Goal: Transaction & Acquisition: Purchase product/service

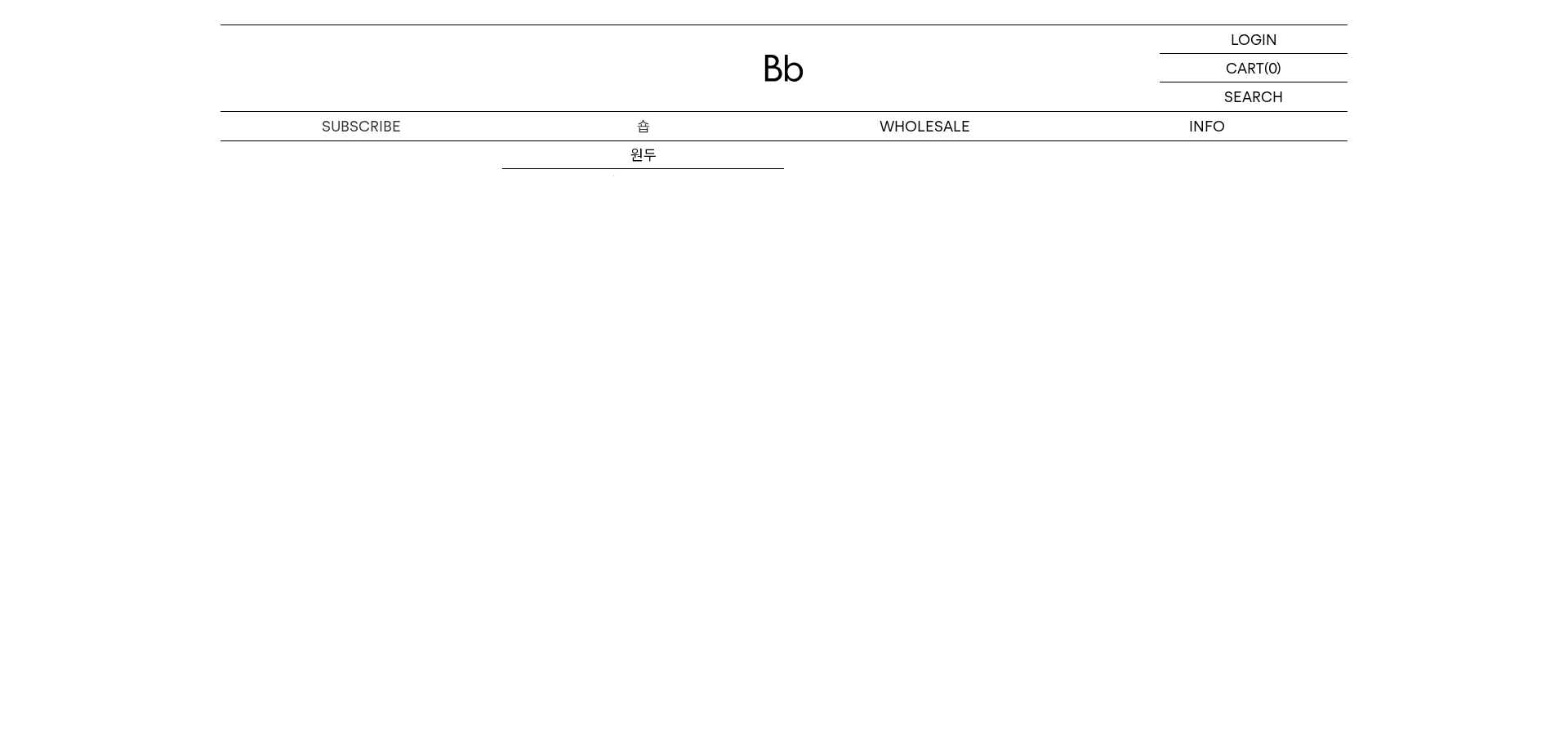
click at [637, 130] on p "숍" at bounding box center [643, 126] width 282 height 29
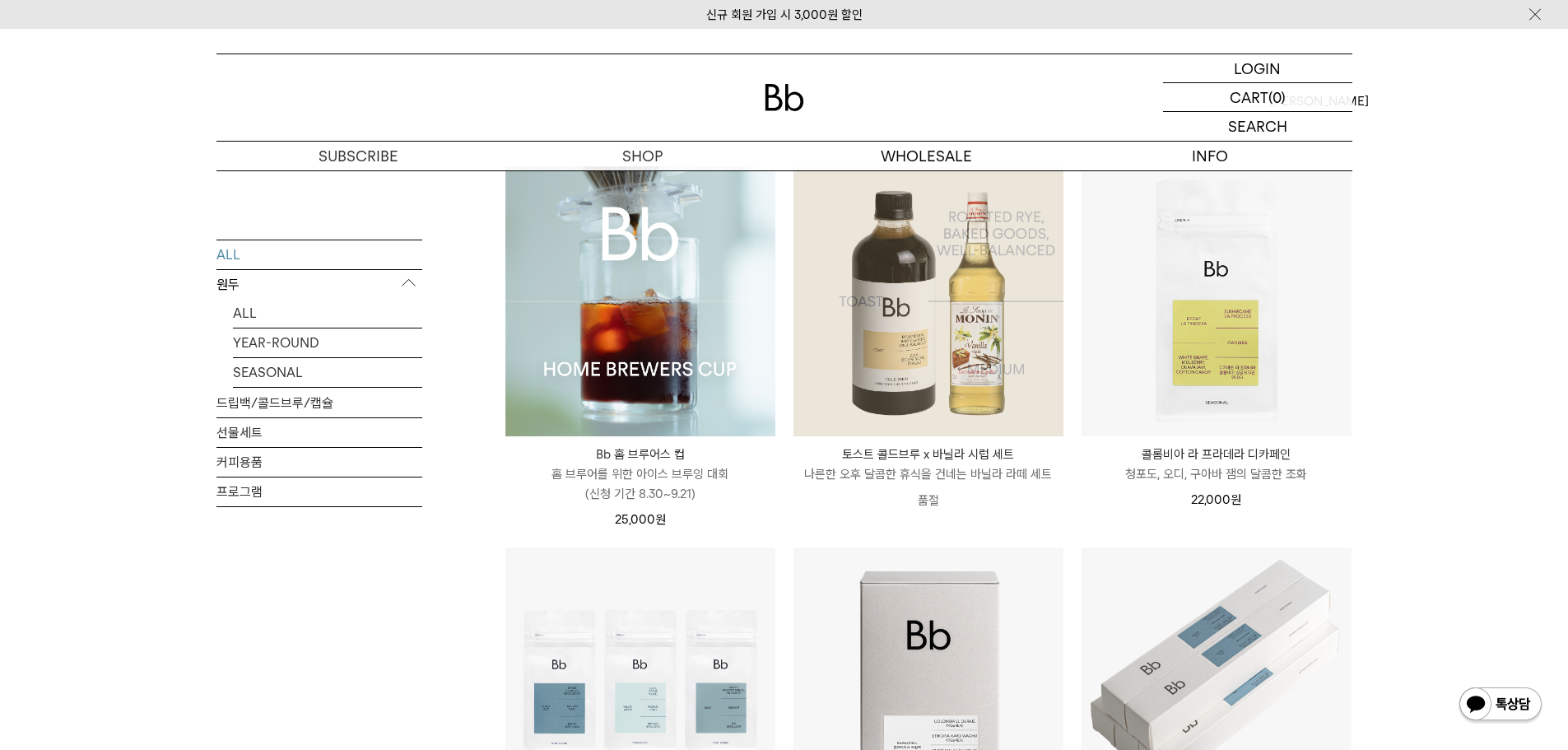
scroll to position [164, 0]
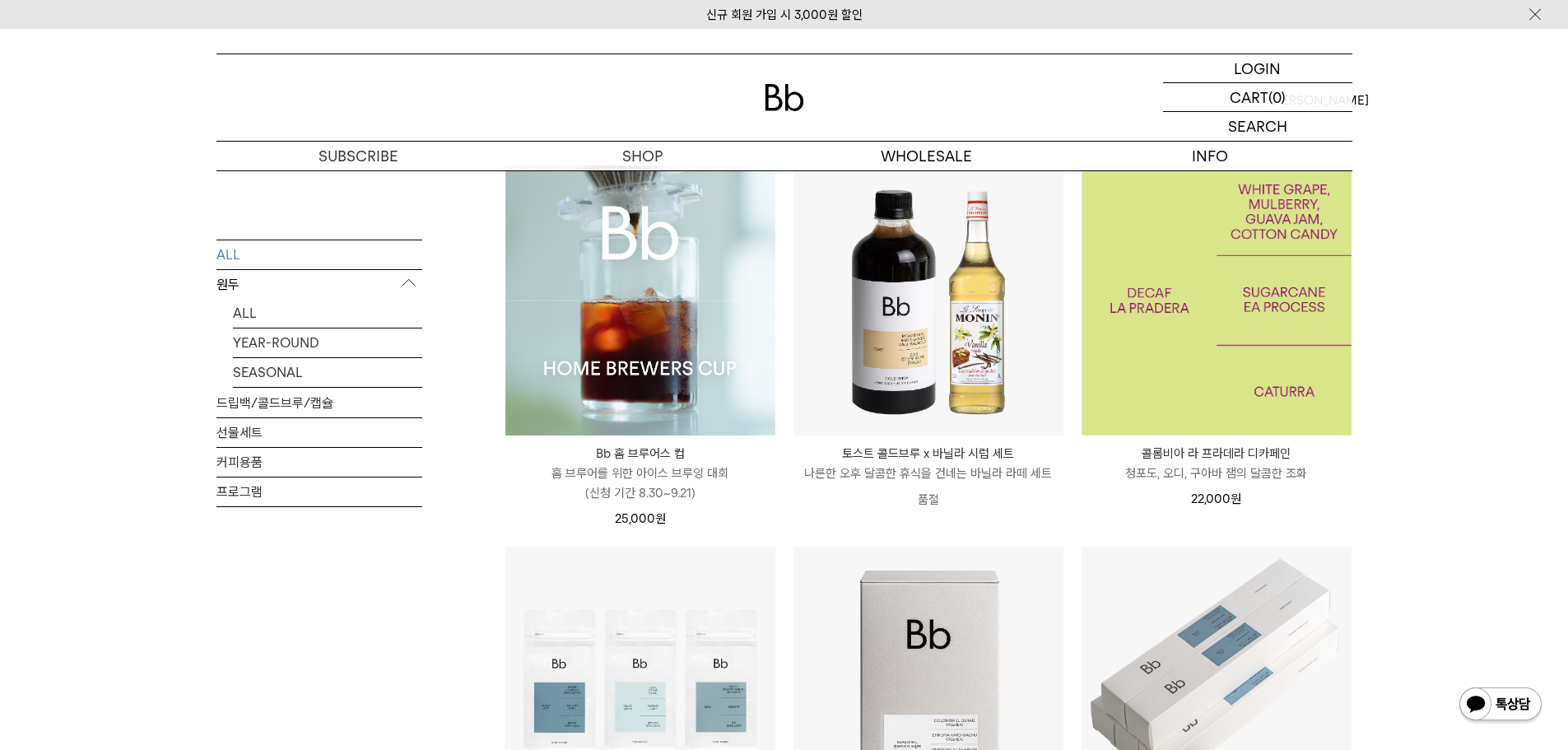
click at [1180, 310] on img at bounding box center [1217, 300] width 270 height 270
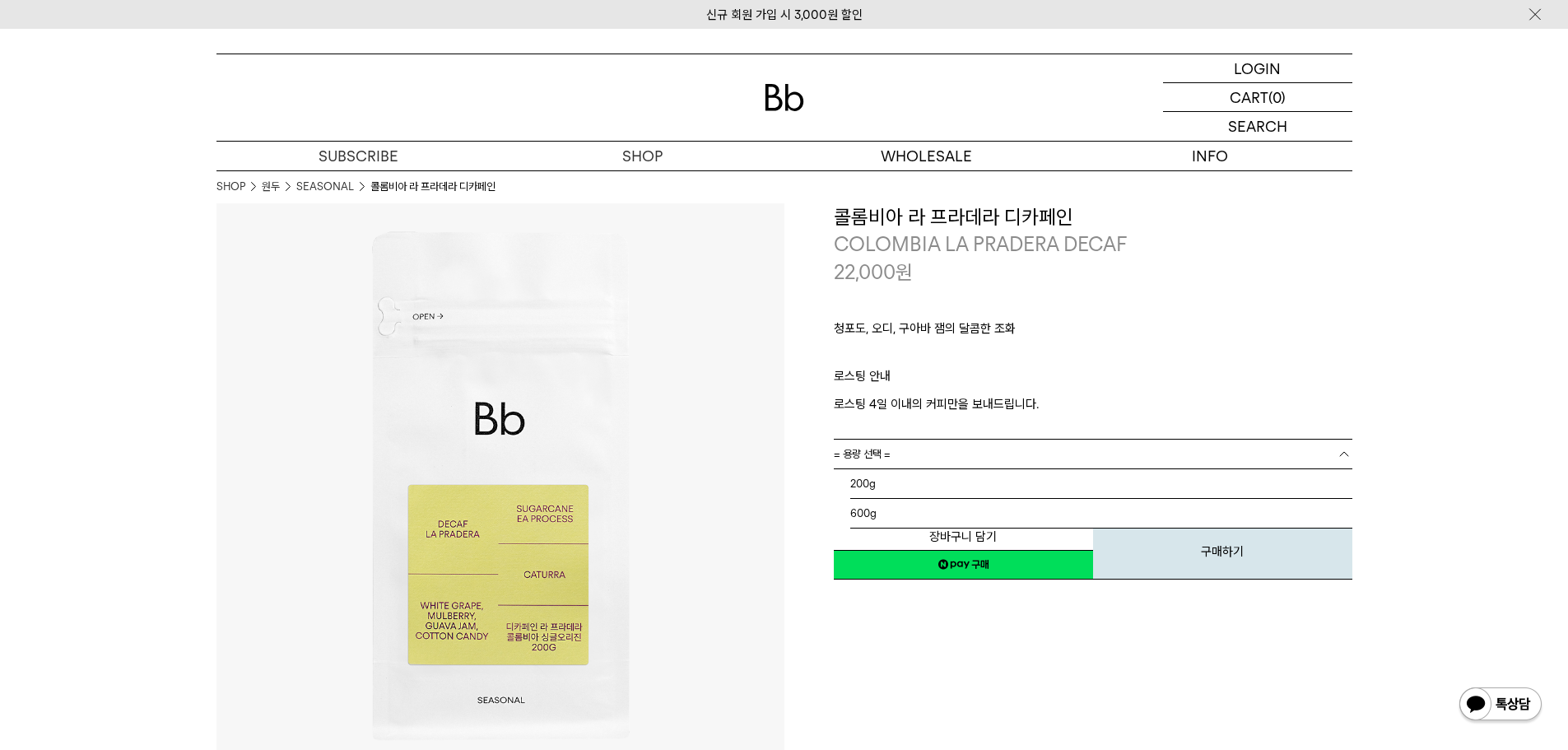
click at [920, 465] on link "= 용량 선택 =" at bounding box center [1093, 453] width 519 height 29
drag, startPoint x: 924, startPoint y: 501, endPoint x: 926, endPoint y: 492, distance: 9.2
click at [925, 492] on ul "= 용량 선택 = 200g 600g" at bounding box center [1093, 499] width 519 height 60
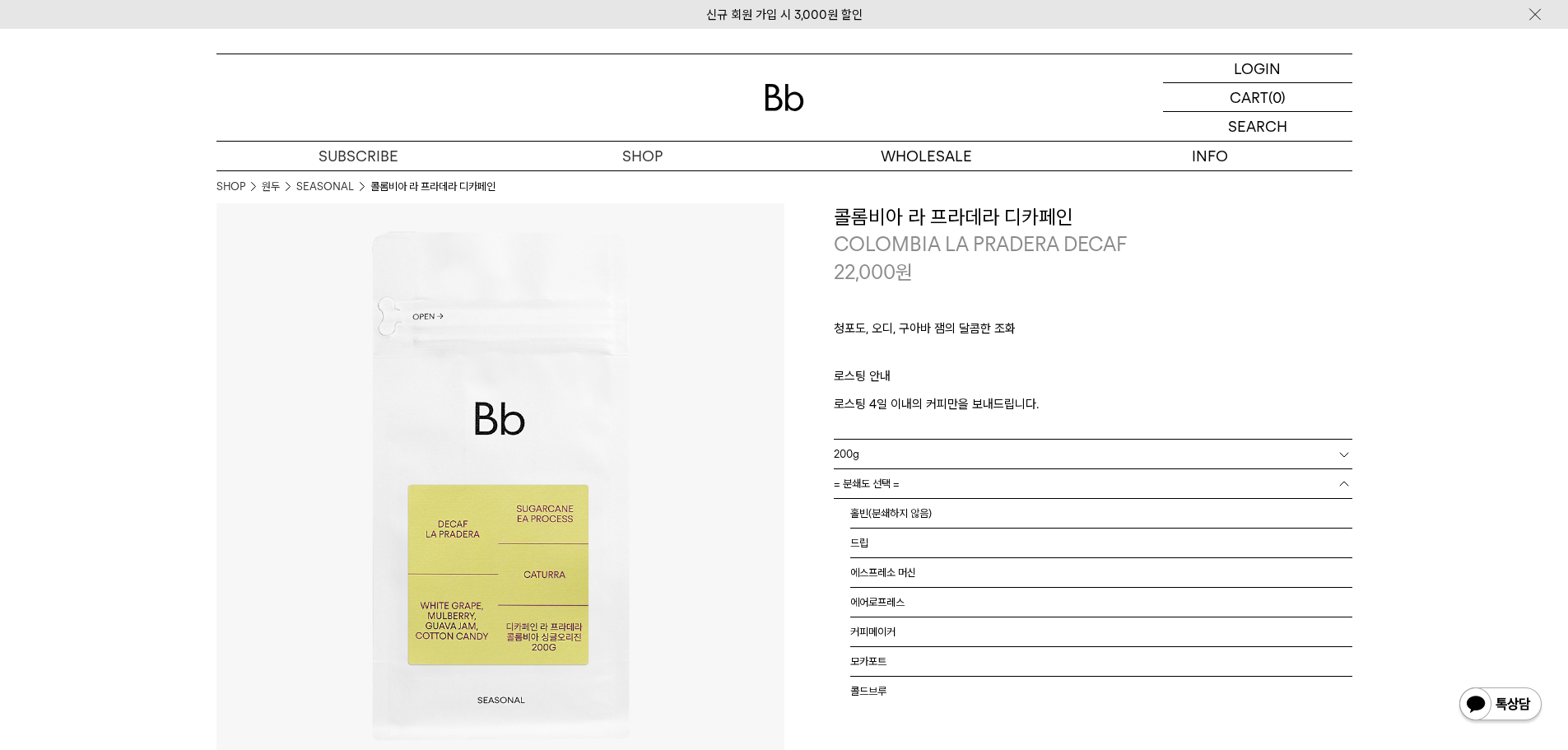
click at [927, 490] on link "= 분쇄도 선택 =" at bounding box center [1093, 484] width 519 height 29
click at [928, 511] on li "홀빈(분쇄하지 않음)" at bounding box center [1101, 513] width 503 height 29
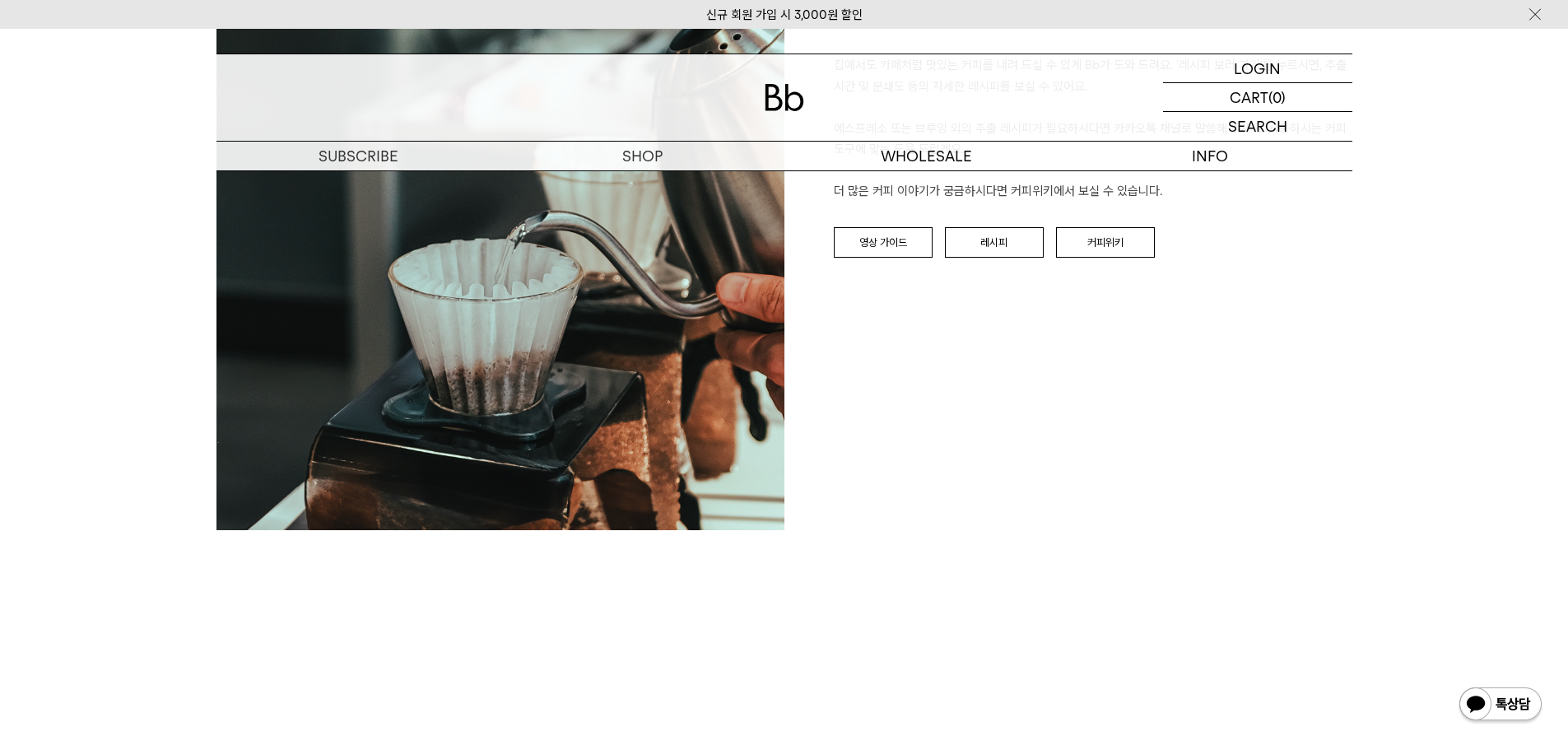
scroll to position [1564, 0]
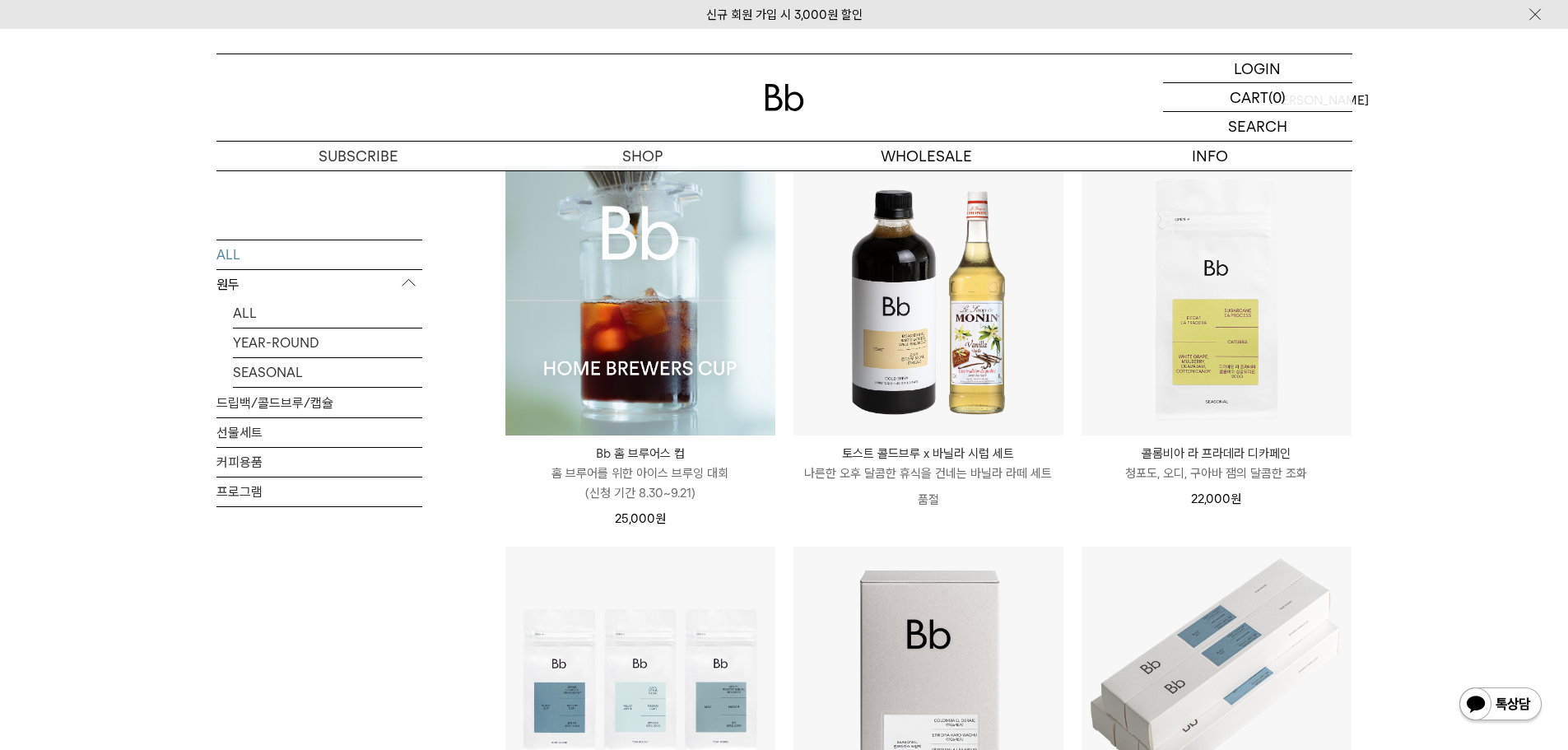
click at [703, 267] on img at bounding box center [640, 300] width 270 height 270
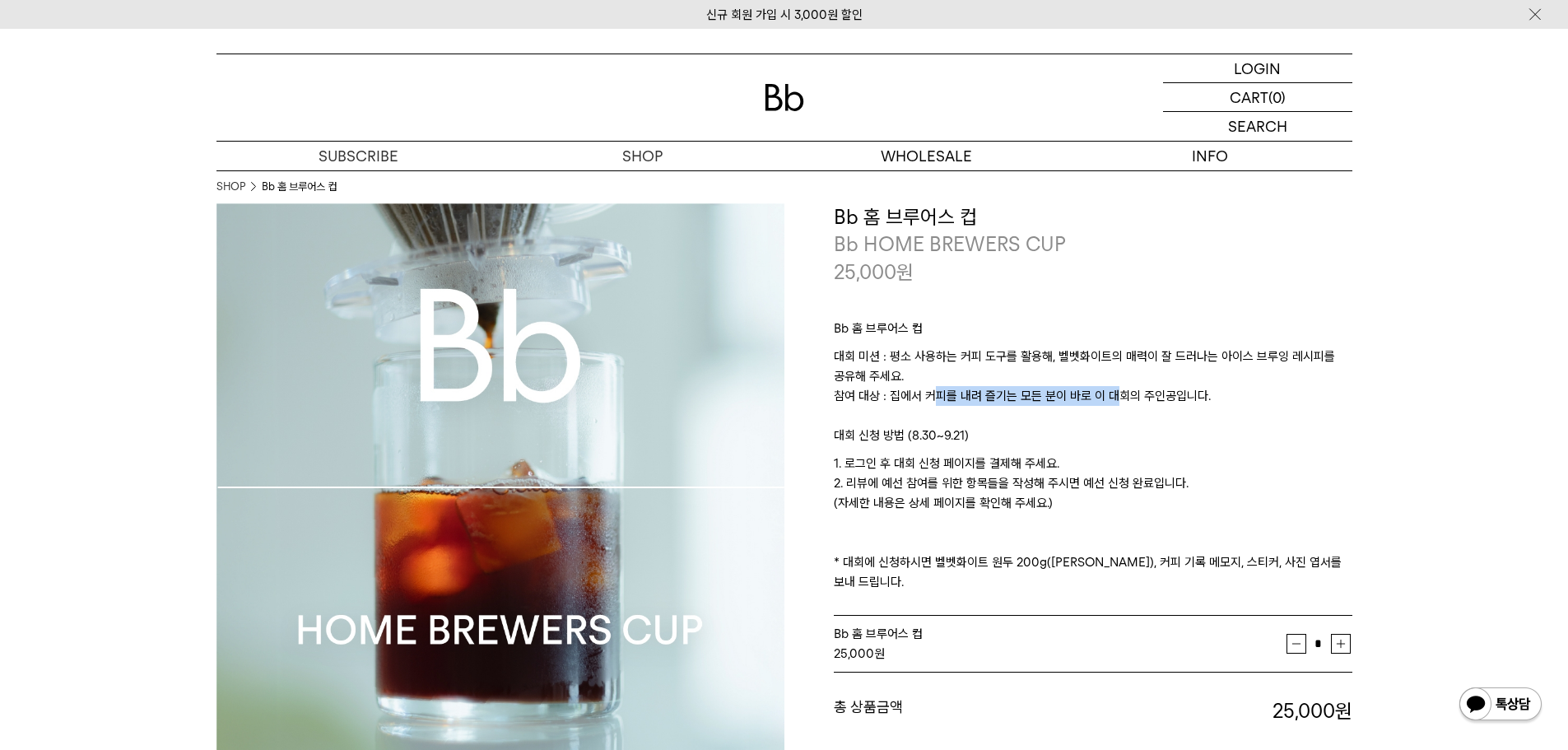
drag, startPoint x: 946, startPoint y: 399, endPoint x: 1107, endPoint y: 406, distance: 161.2
click at [1107, 406] on p "대회 미션 : 평소 사용하는 커피 도구를 활용해, 벨벳화이트의 매력이 잘 드러나는 아이스 브루잉 레시피를 공유해 주세요. 참여 대상 : 집에서…" at bounding box center [1093, 386] width 519 height 79
drag, startPoint x: 949, startPoint y: 466, endPoint x: 920, endPoint y: 472, distance: 29.6
click at [948, 467] on p "1. 로그인 후 대회 신청 페이지를 결제해 주세요. 2. 리뷰에 예선 참여를 위한 항목들을 작성해 주시면 예선 신청 완료입니다. (자세한 내용…" at bounding box center [1093, 522] width 519 height 138
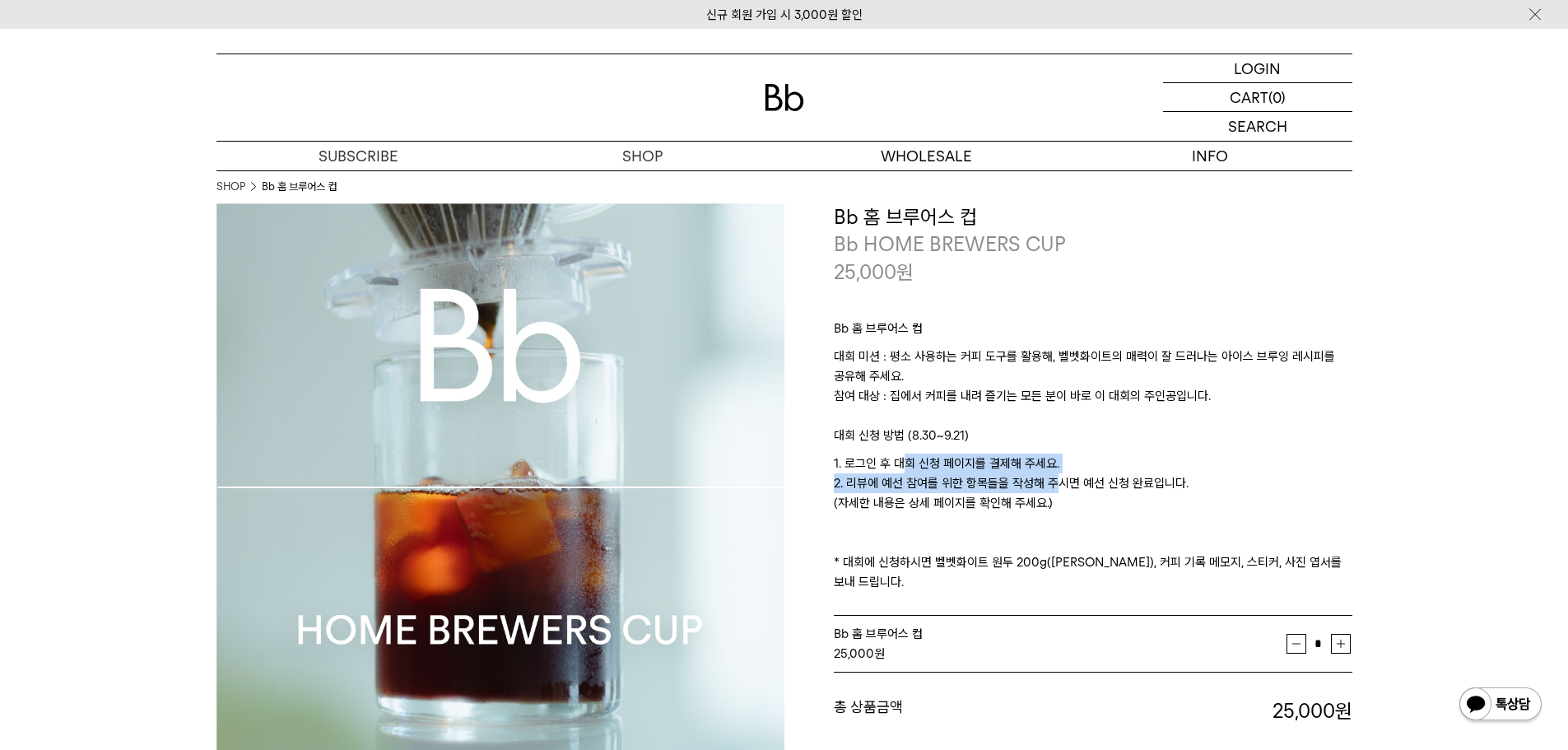
drag, startPoint x: 929, startPoint y: 472, endPoint x: 1045, endPoint y: 476, distance: 116.1
click at [1045, 477] on p "1. 로그인 후 대회 신청 페이지를 결제해 주세요. 2. 리뷰에 예선 참여를 위한 항목들을 작성해 주시면 예선 신청 완료입니다. (자세한 내용…" at bounding box center [1093, 522] width 519 height 138
click at [1032, 468] on p "1. 로그인 후 대회 신청 페이지를 결제해 주세요. 2. 리뷰에 예선 참여를 위한 항목들을 작성해 주시면 예선 신청 완료입니다. (자세한 내용…" at bounding box center [1093, 522] width 519 height 138
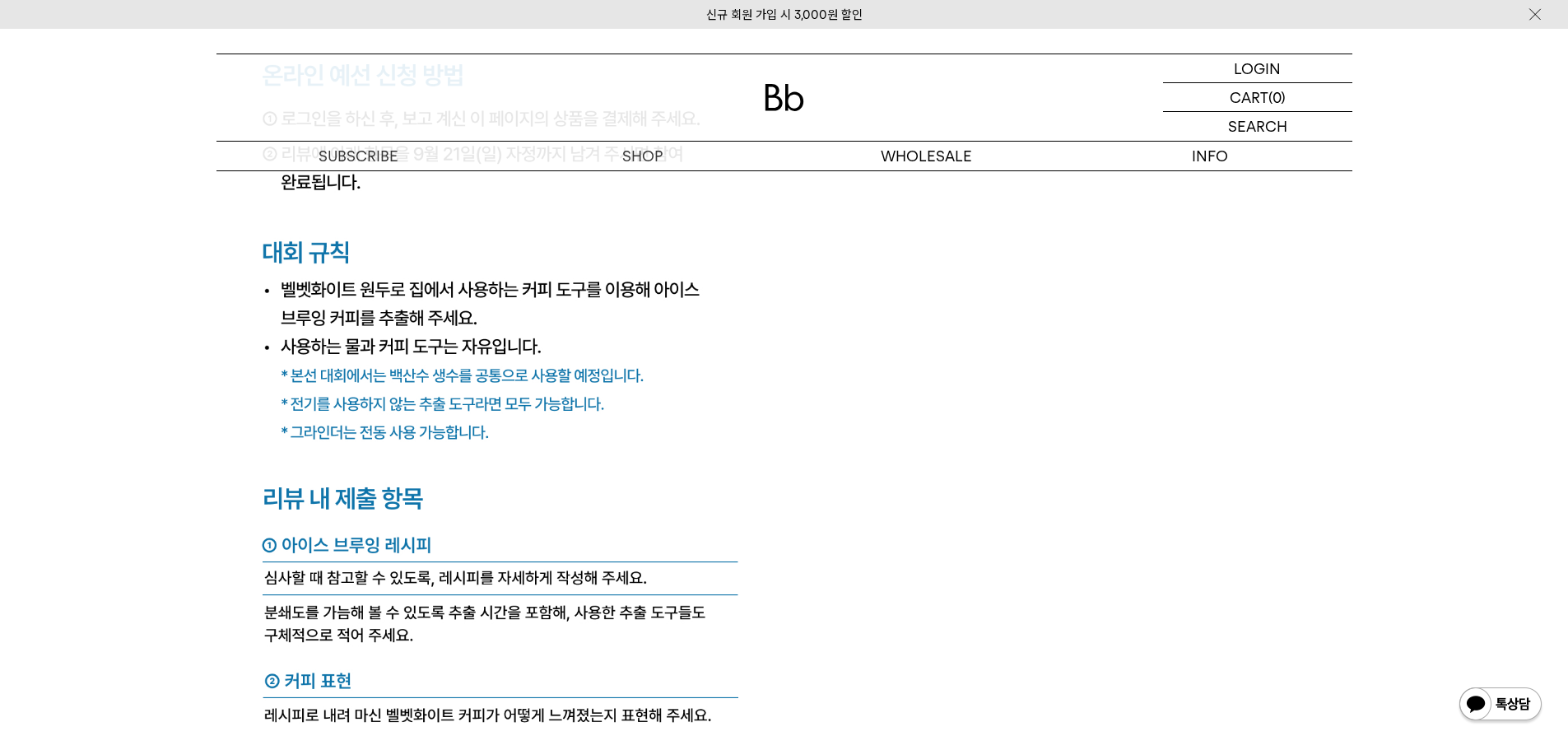
scroll to position [6257, 0]
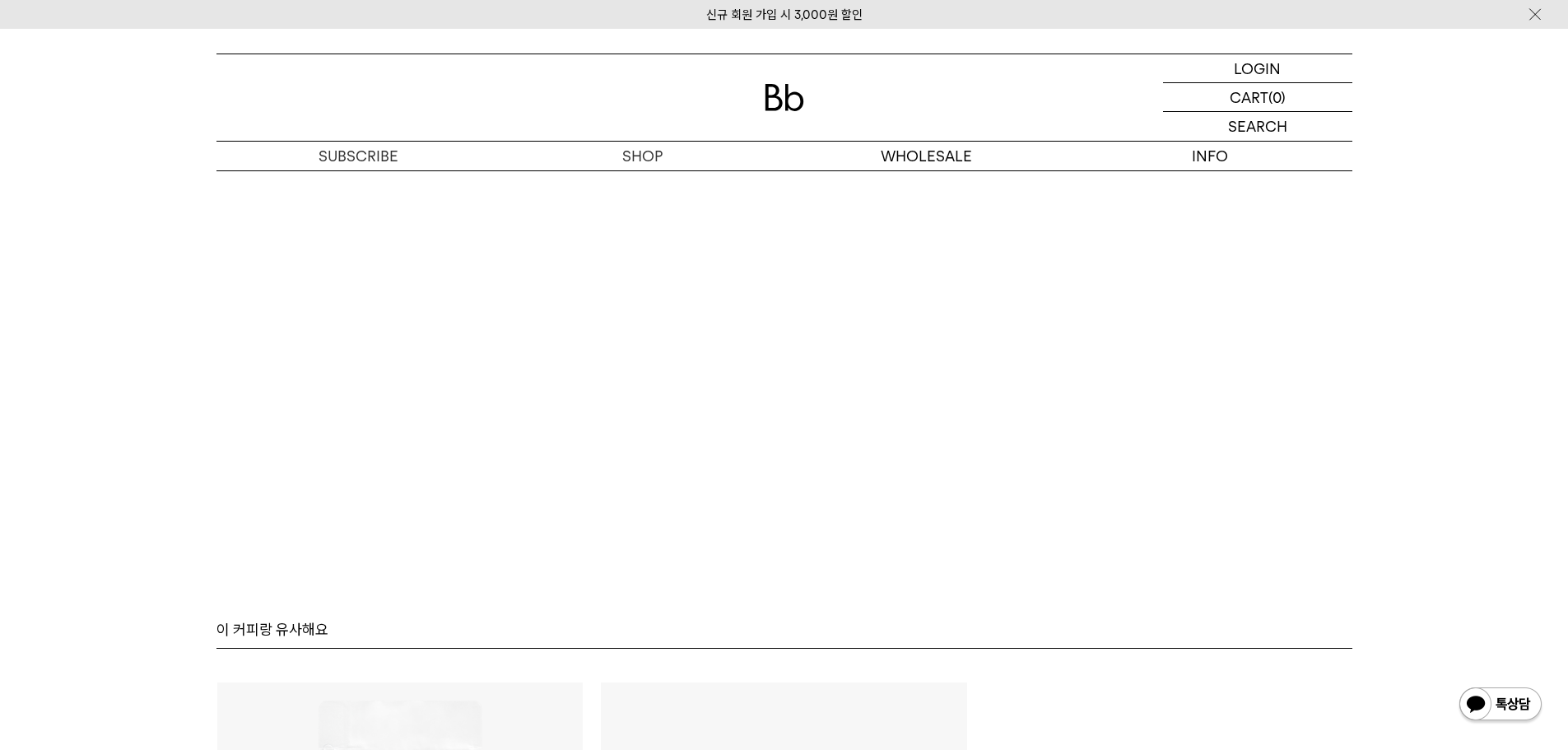
scroll to position [8644, 0]
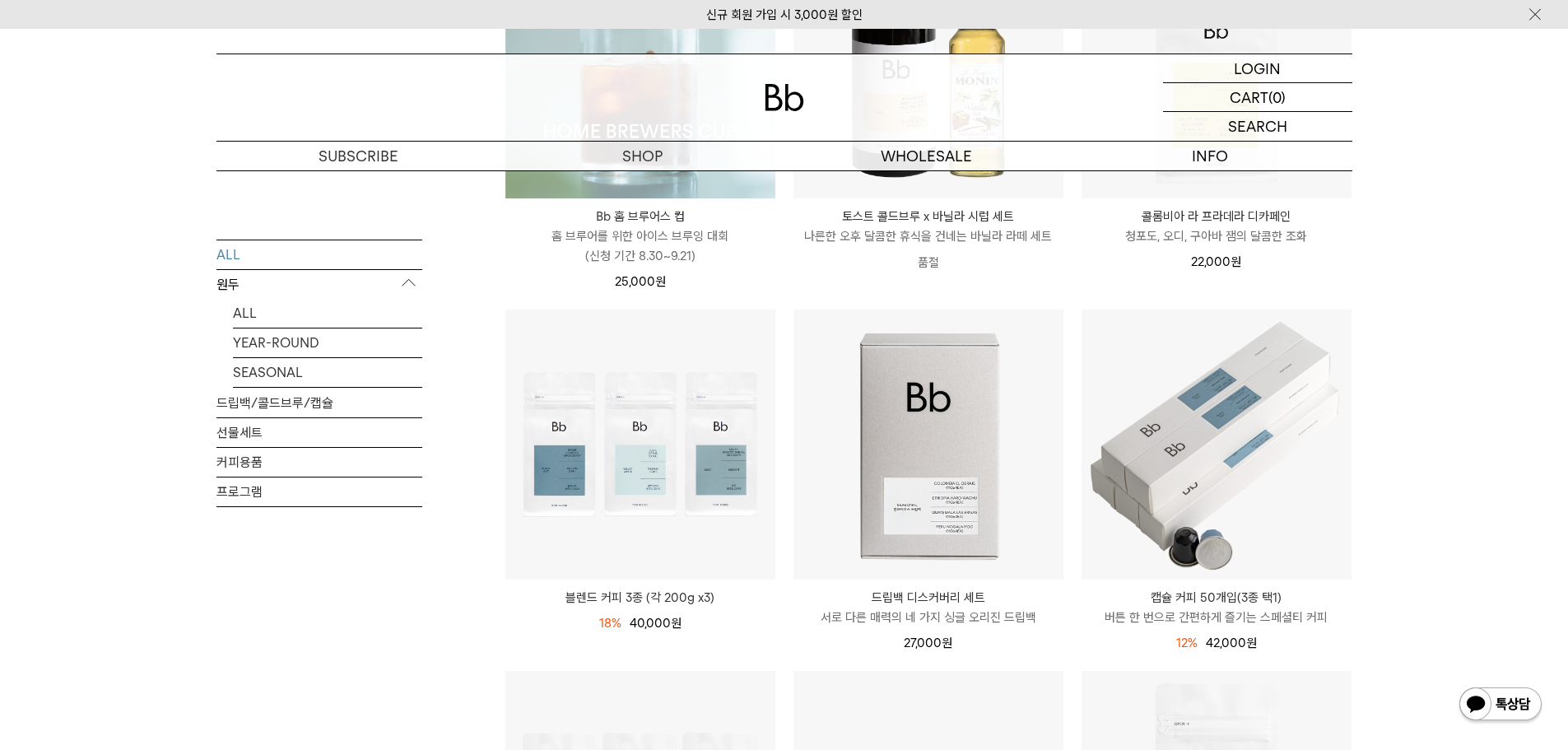
scroll to position [412, 0]
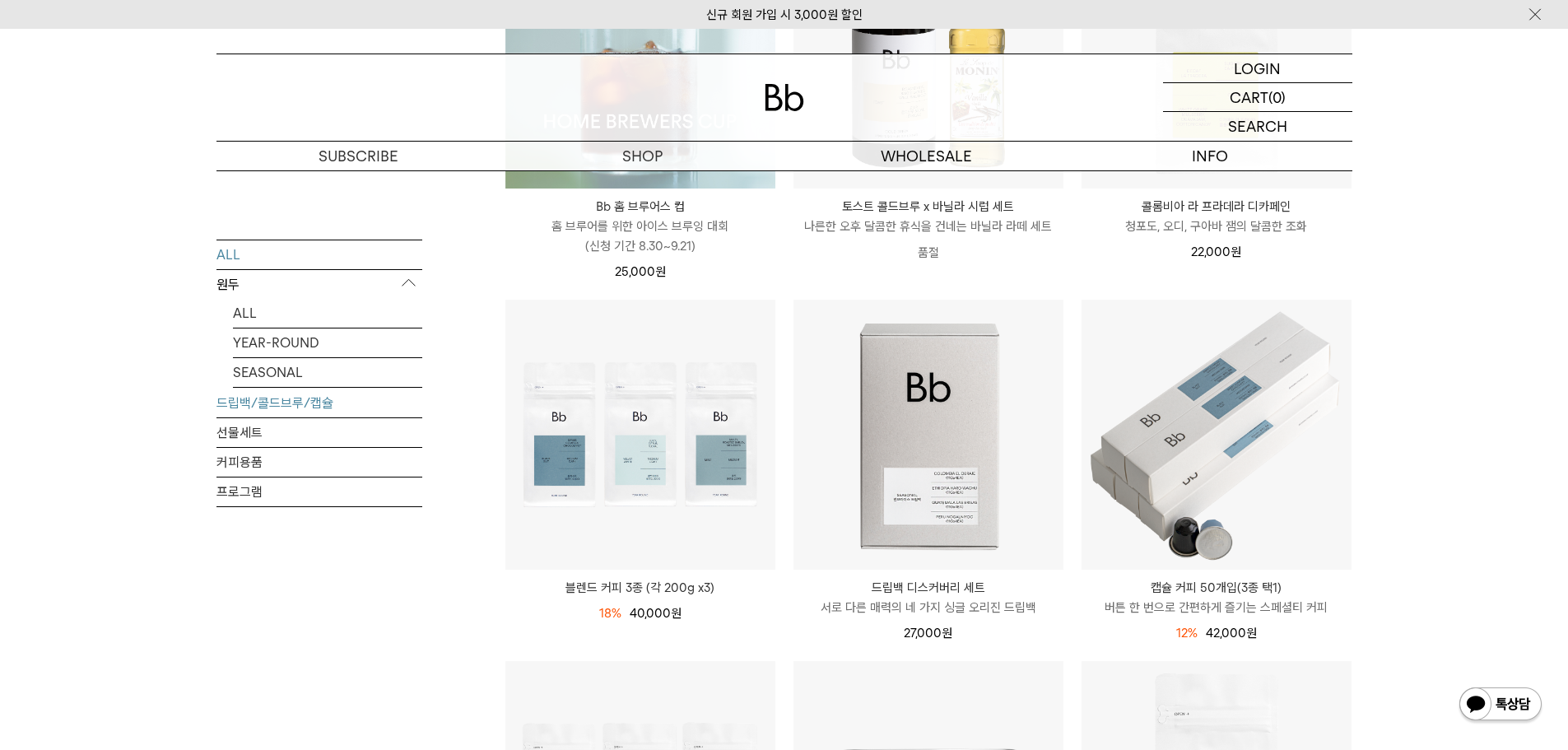
click at [317, 395] on link "드립백/콜드브루/캡슐" at bounding box center [319, 401] width 206 height 29
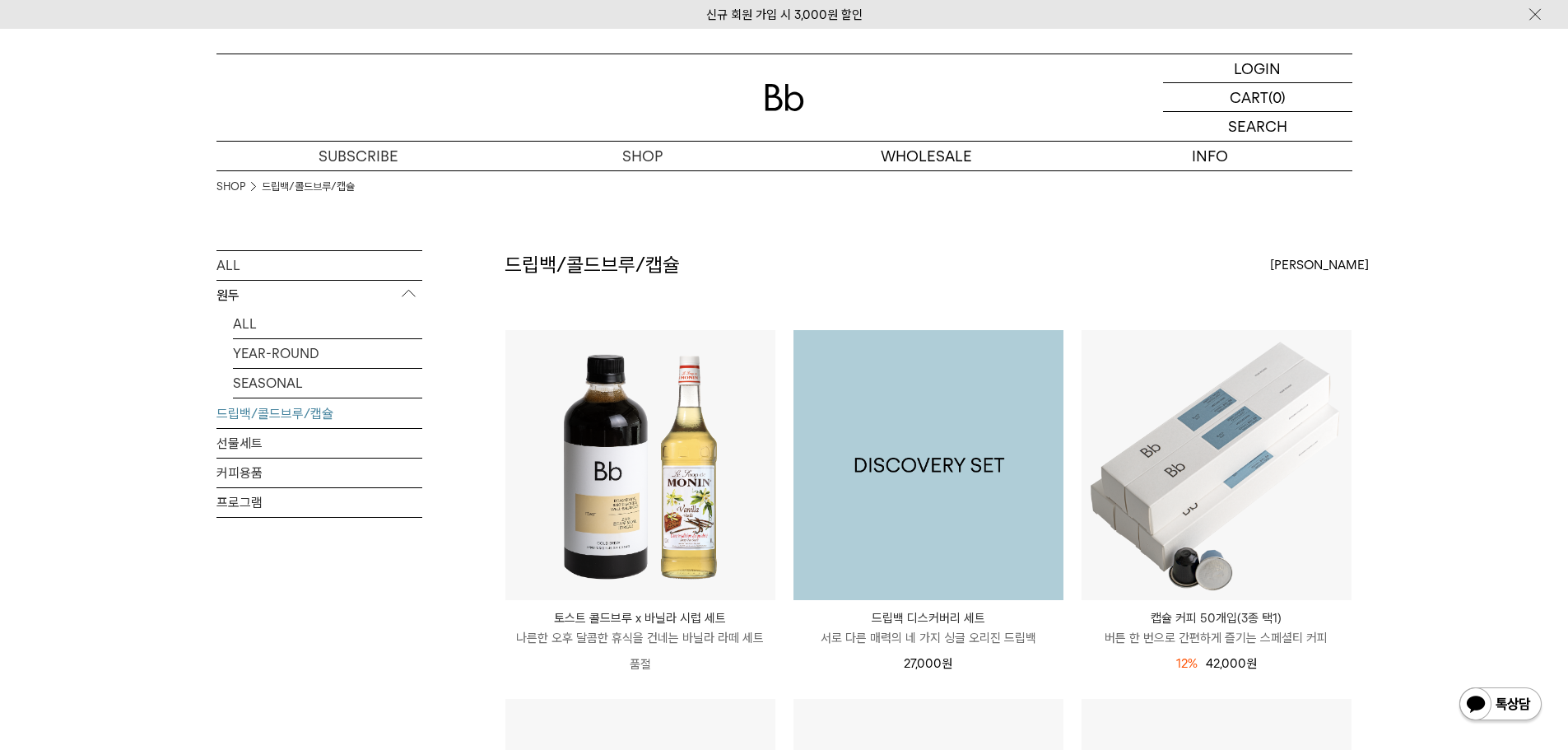
click at [938, 455] on img at bounding box center [929, 465] width 270 height 270
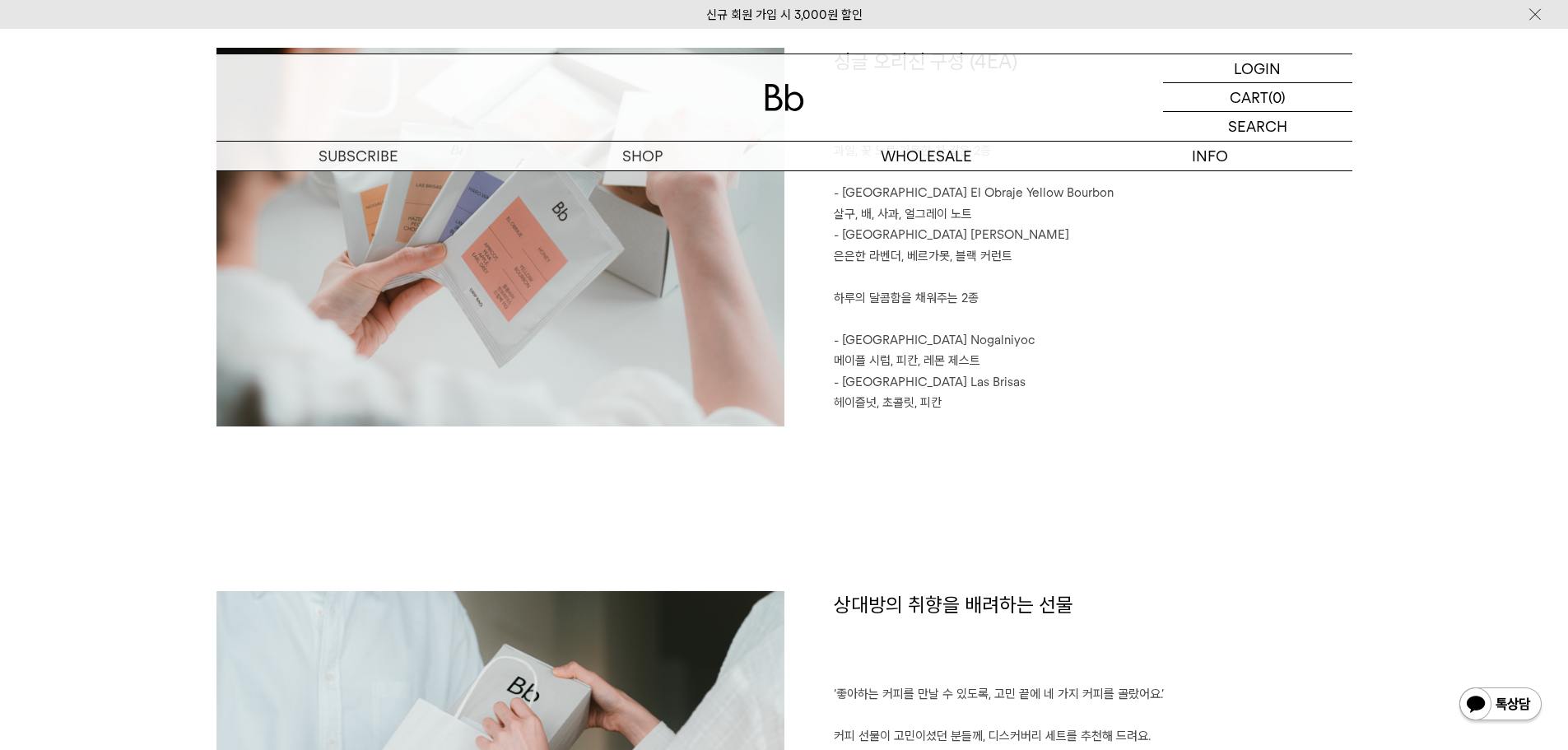
scroll to position [2058, 0]
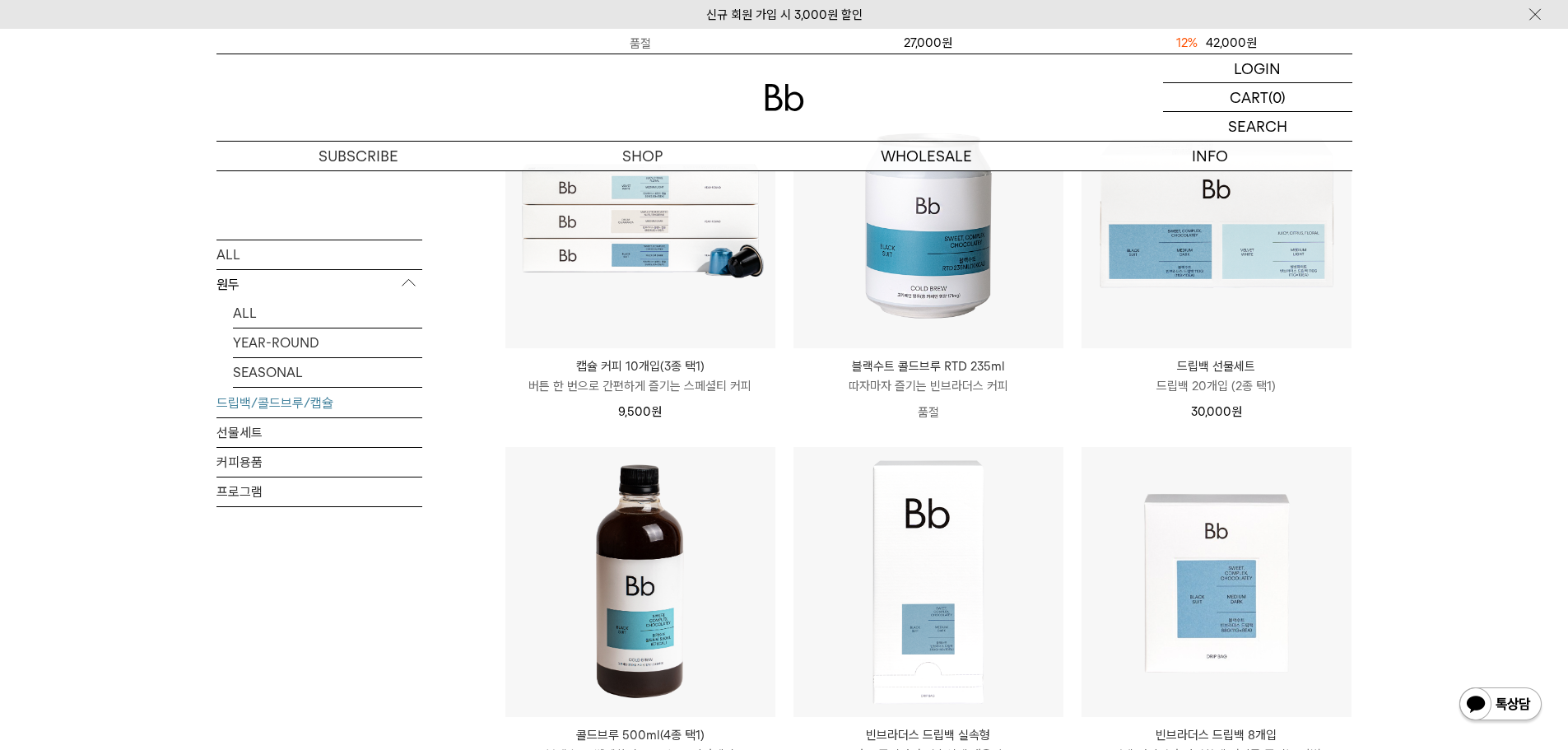
scroll to position [824, 0]
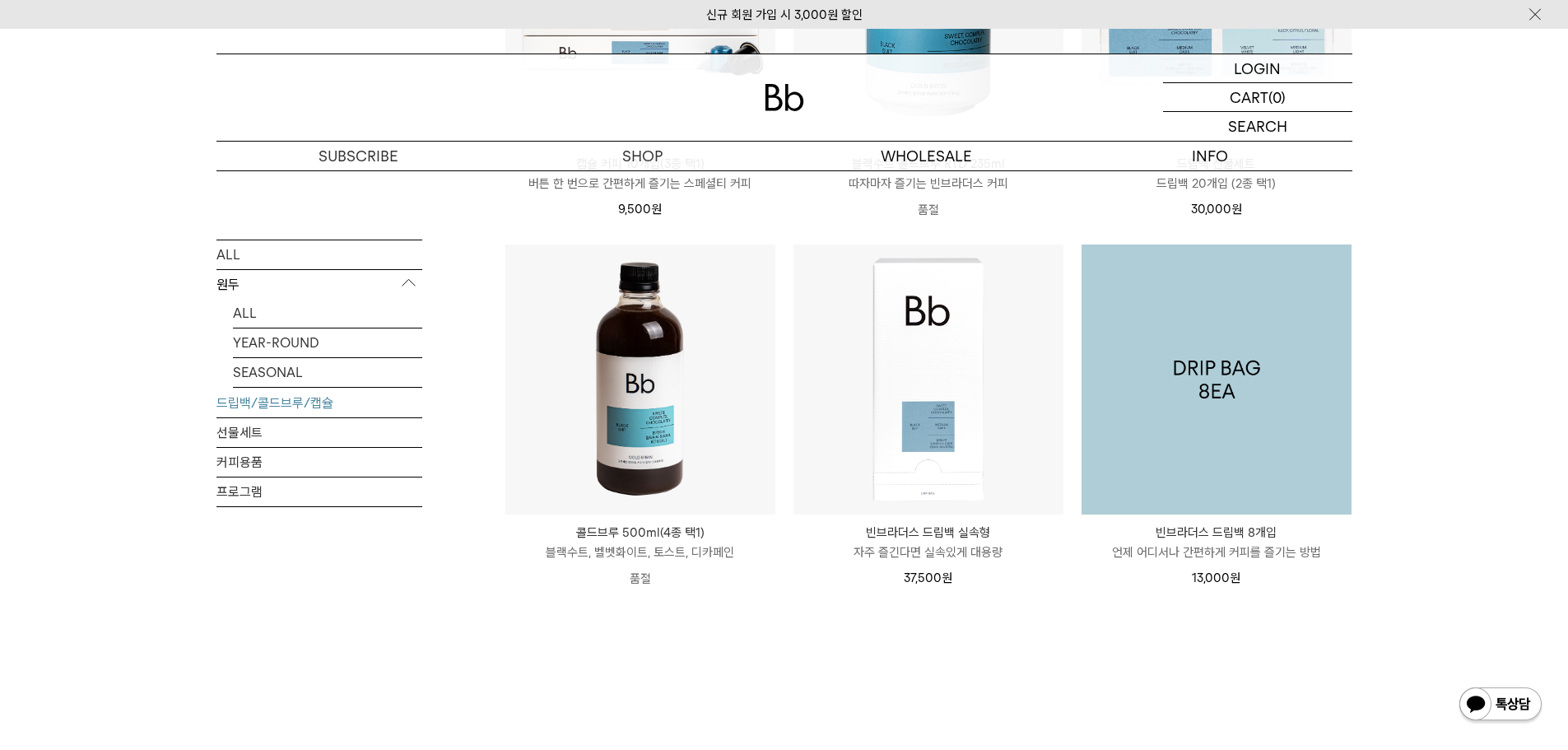
click at [1253, 368] on img at bounding box center [1217, 380] width 270 height 270
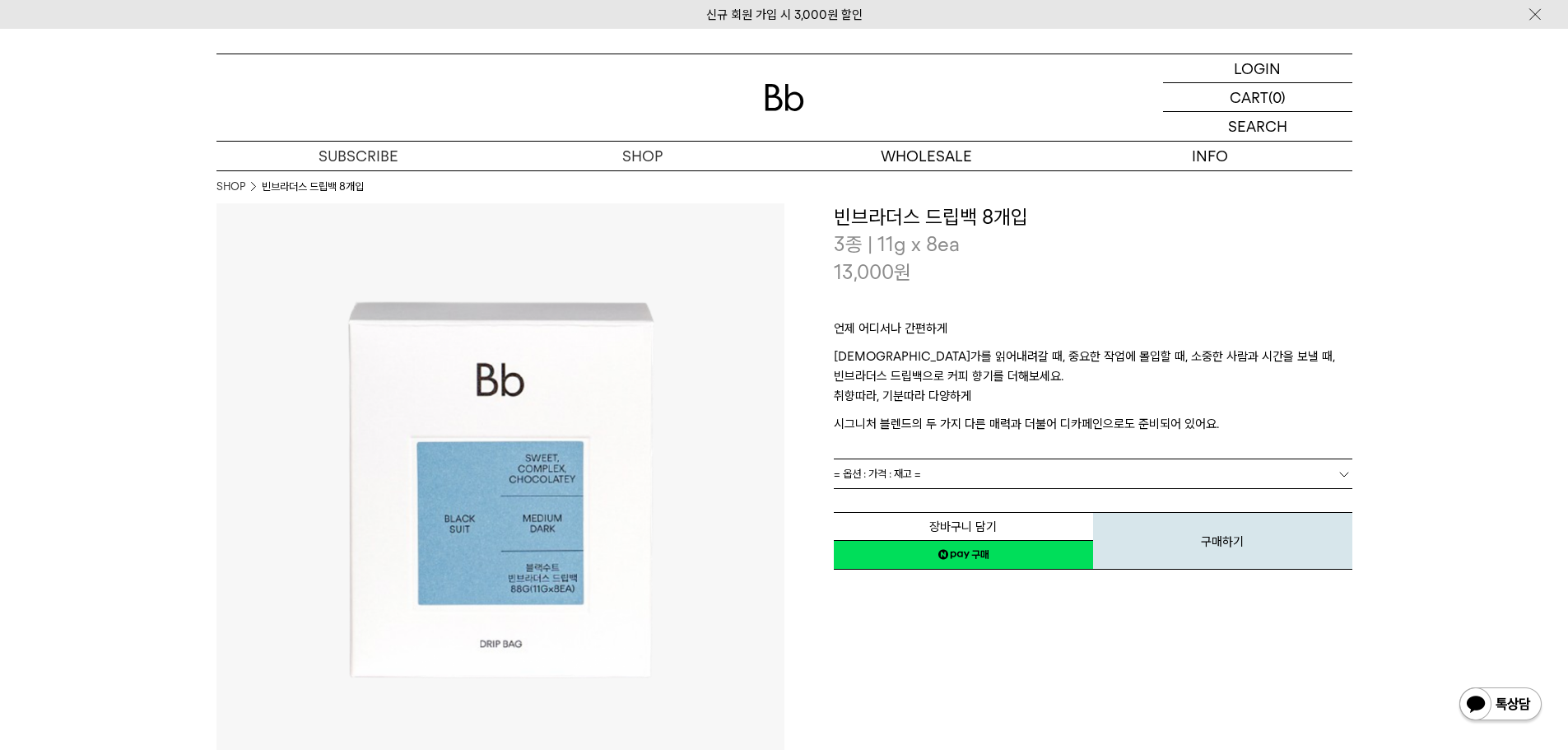
click at [934, 482] on link "= 옵션 : 가격 : 재고 =" at bounding box center [1093, 473] width 519 height 29
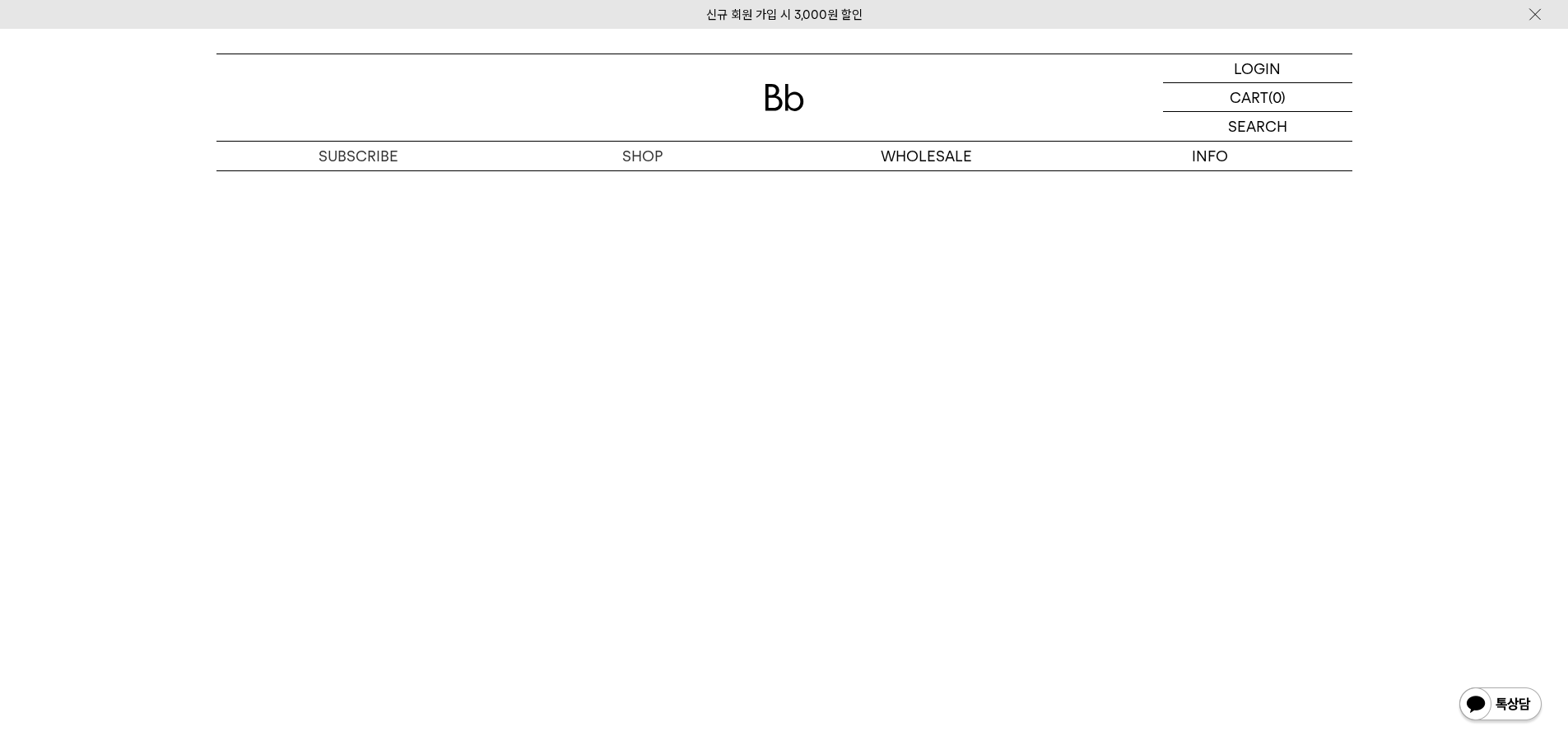
scroll to position [3128, 0]
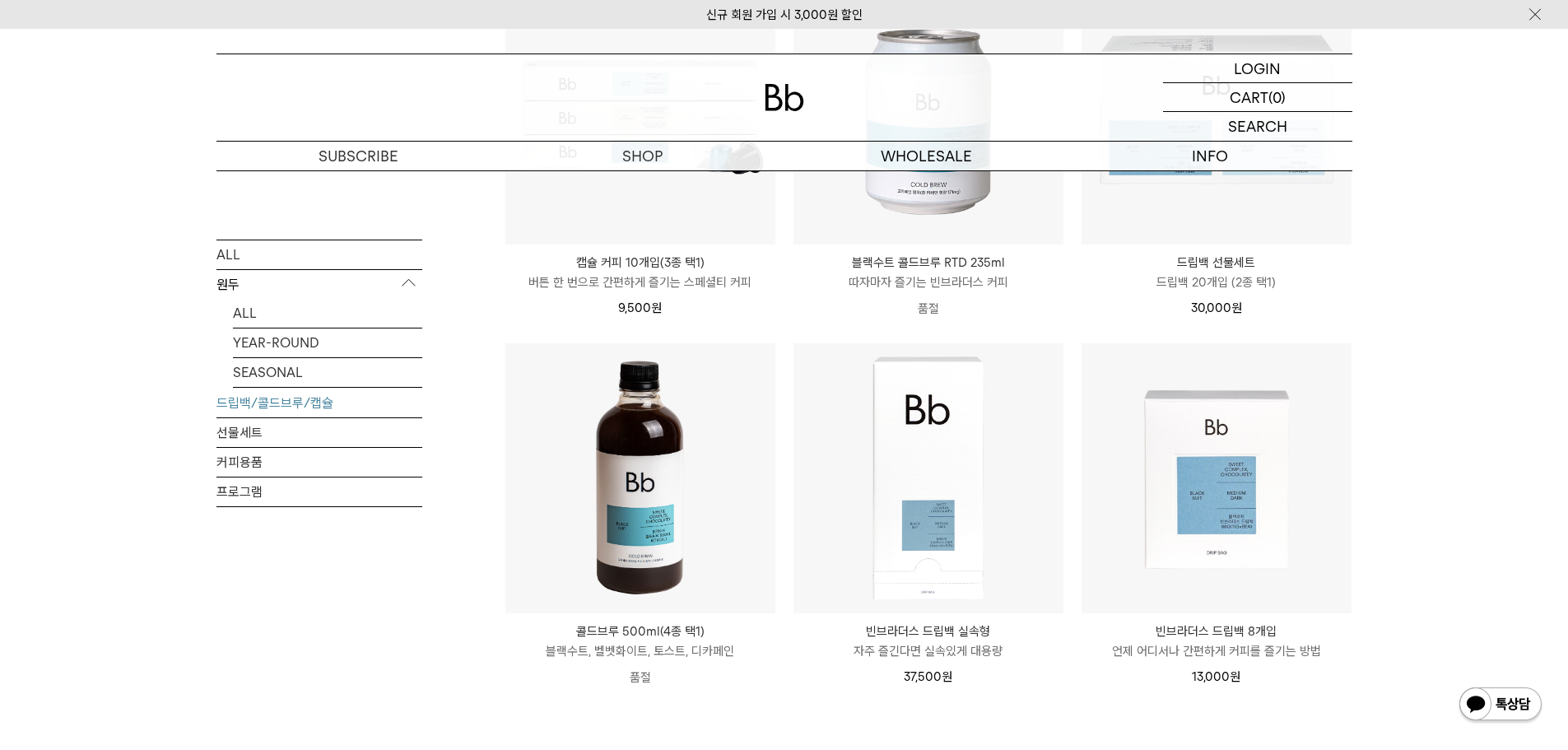
scroll to position [576, 0]
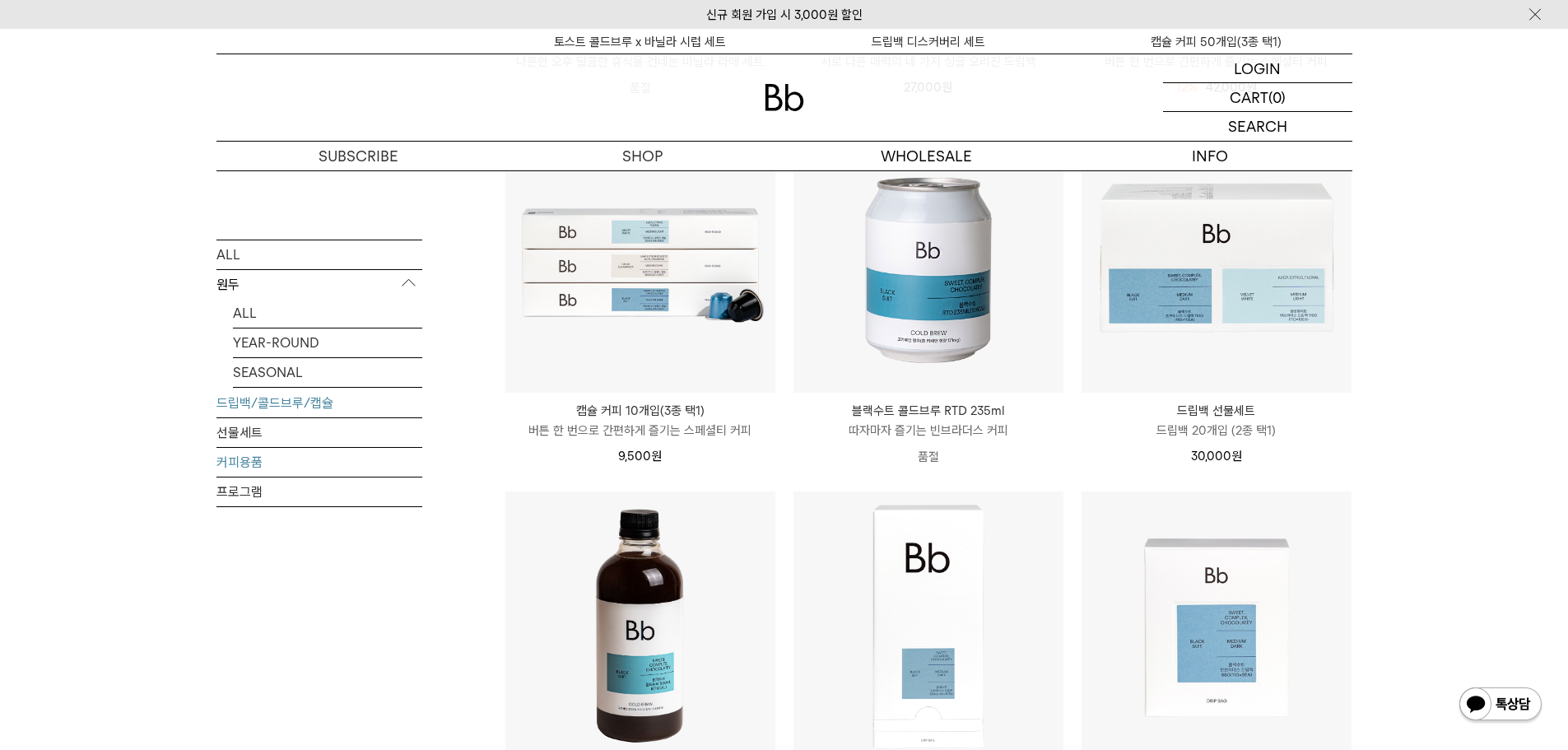
click at [284, 452] on link "커피용품" at bounding box center [319, 461] width 206 height 29
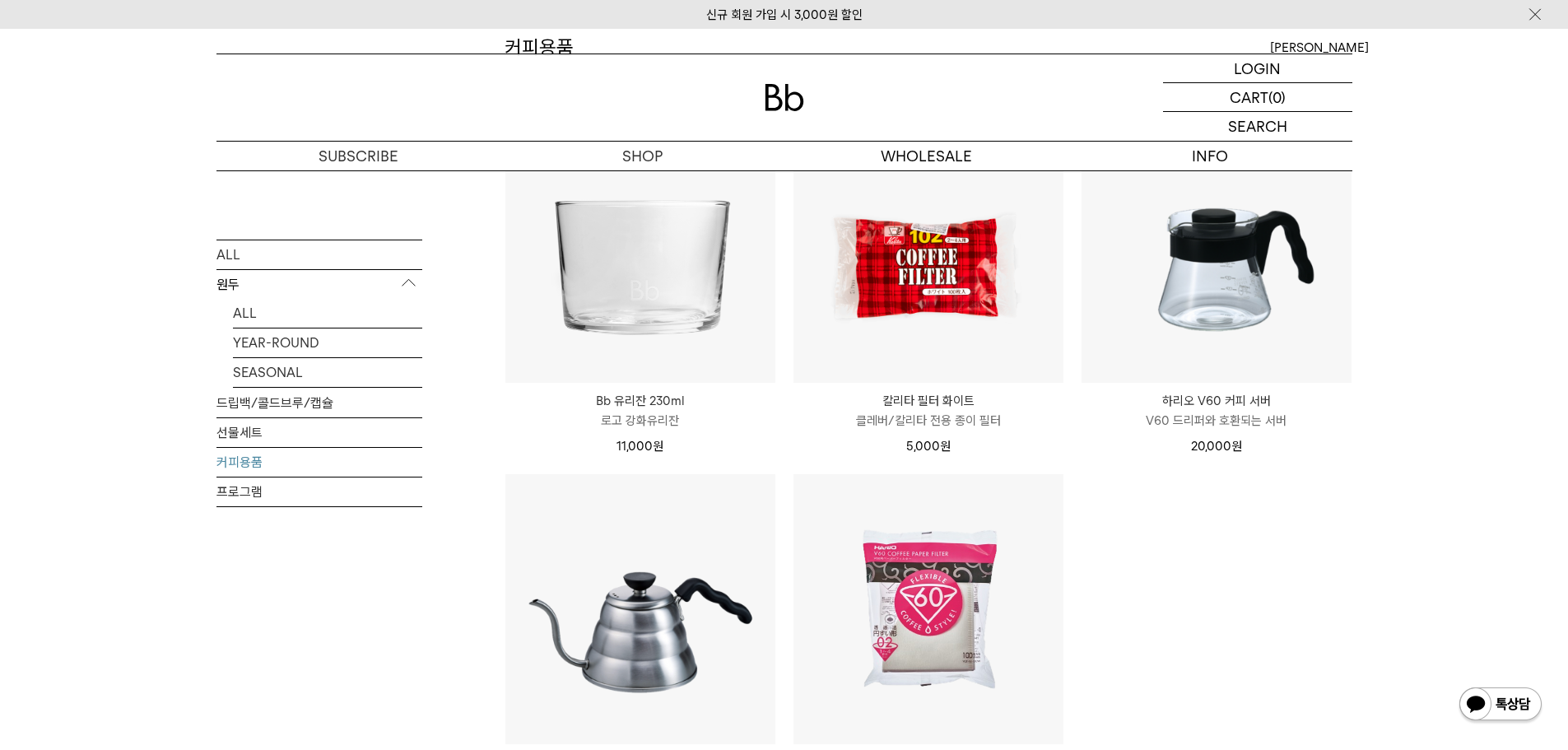
scroll to position [164, 0]
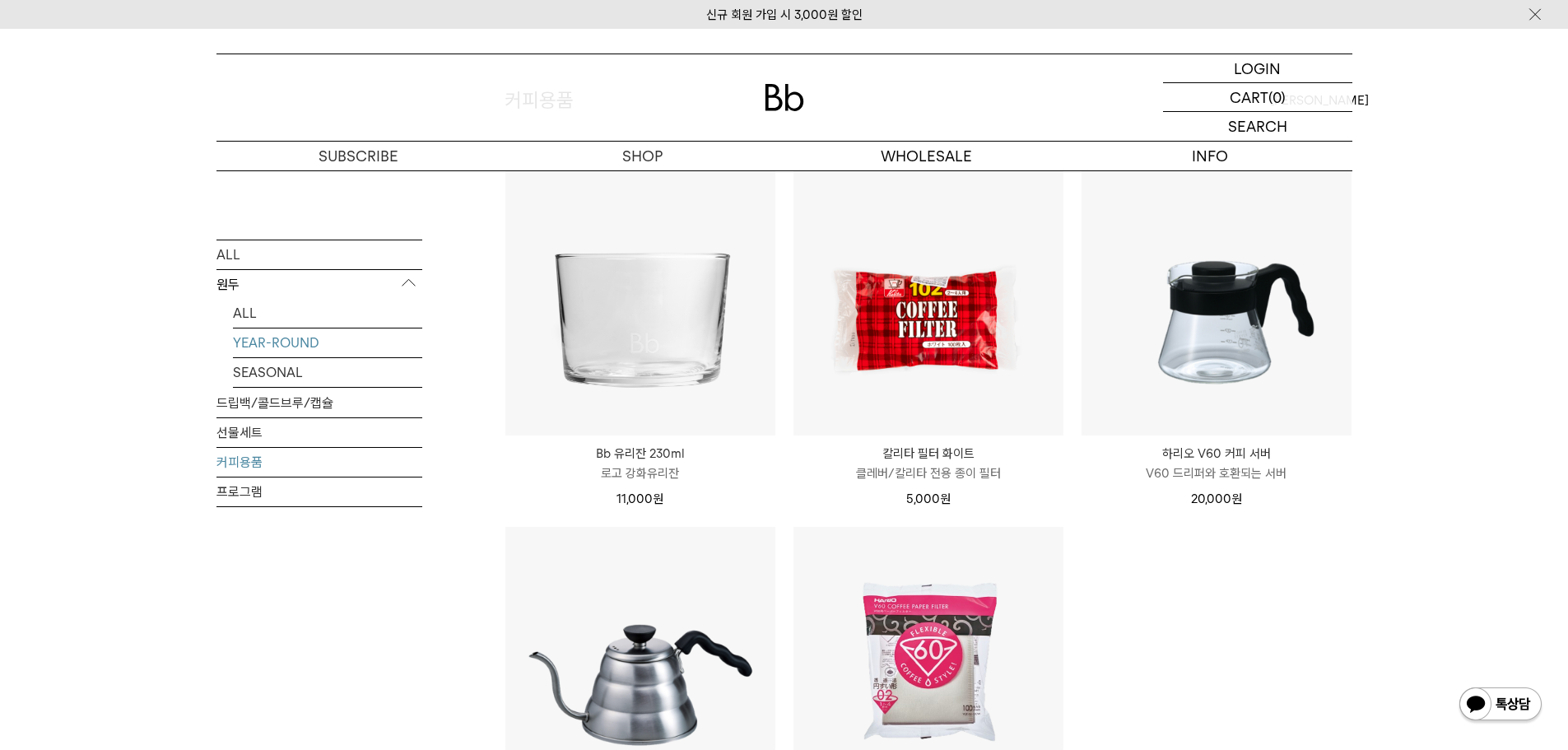
click at [311, 345] on link "YEAR-ROUND" at bounding box center [328, 342] width 189 height 29
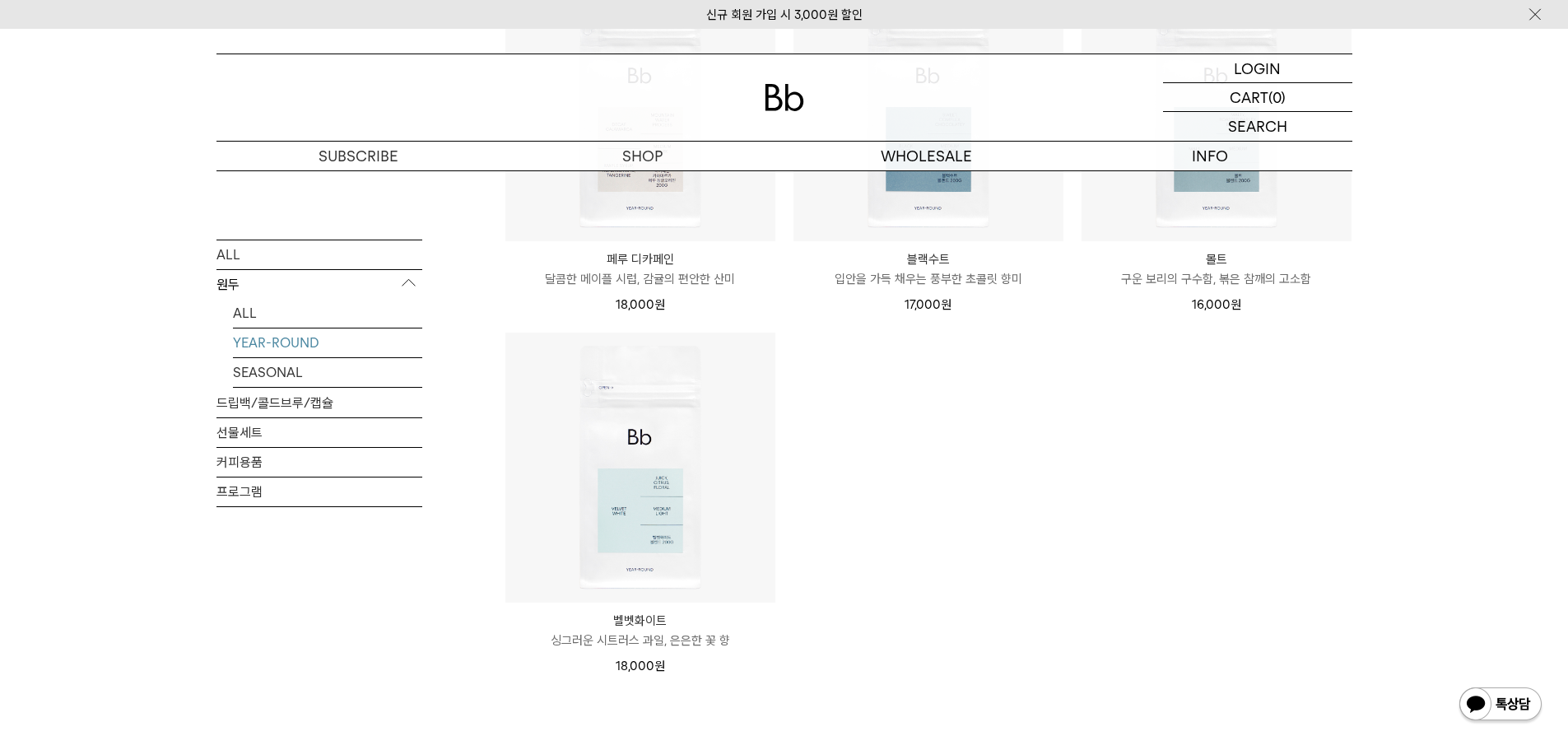
scroll to position [741, 0]
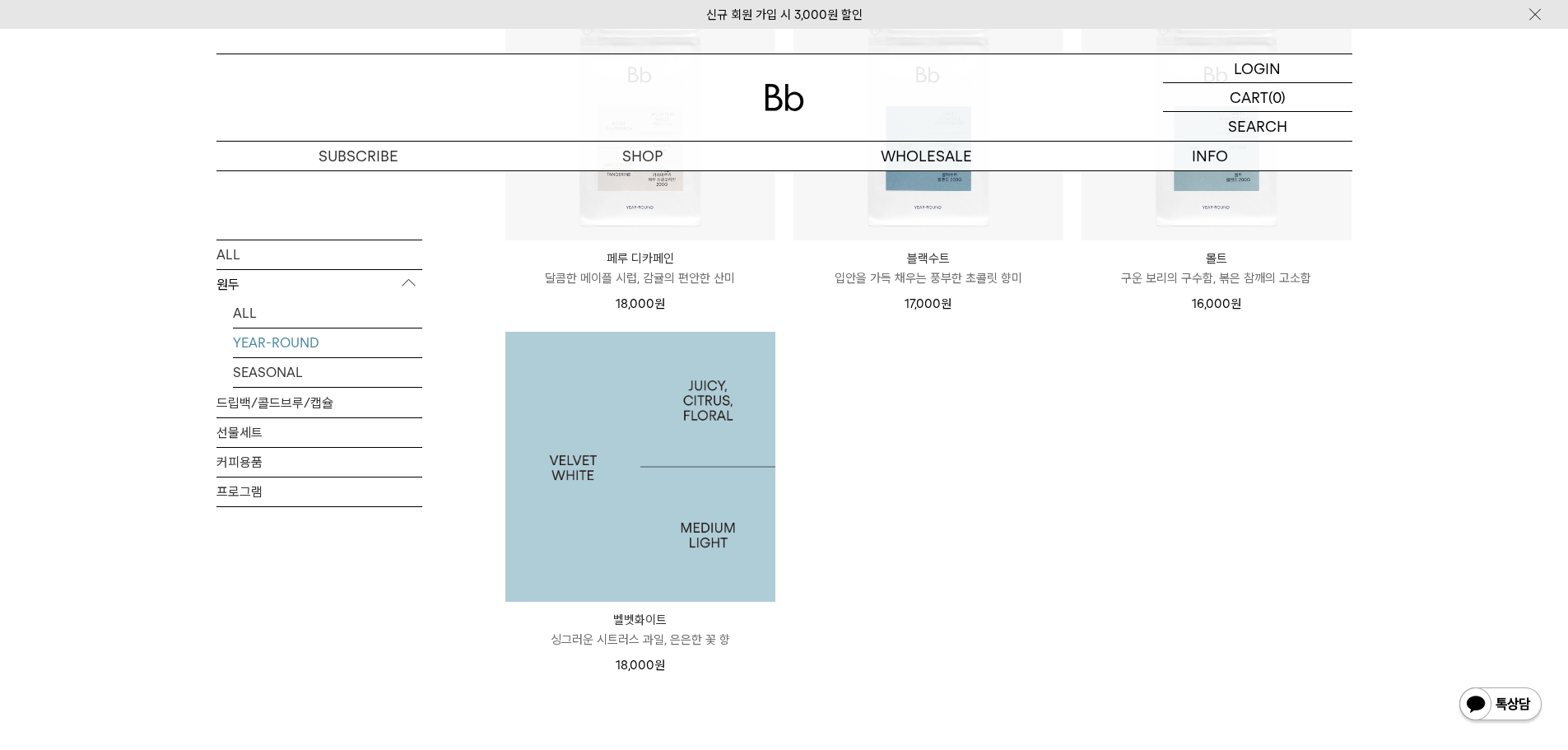
click at [637, 462] on img at bounding box center [640, 467] width 270 height 270
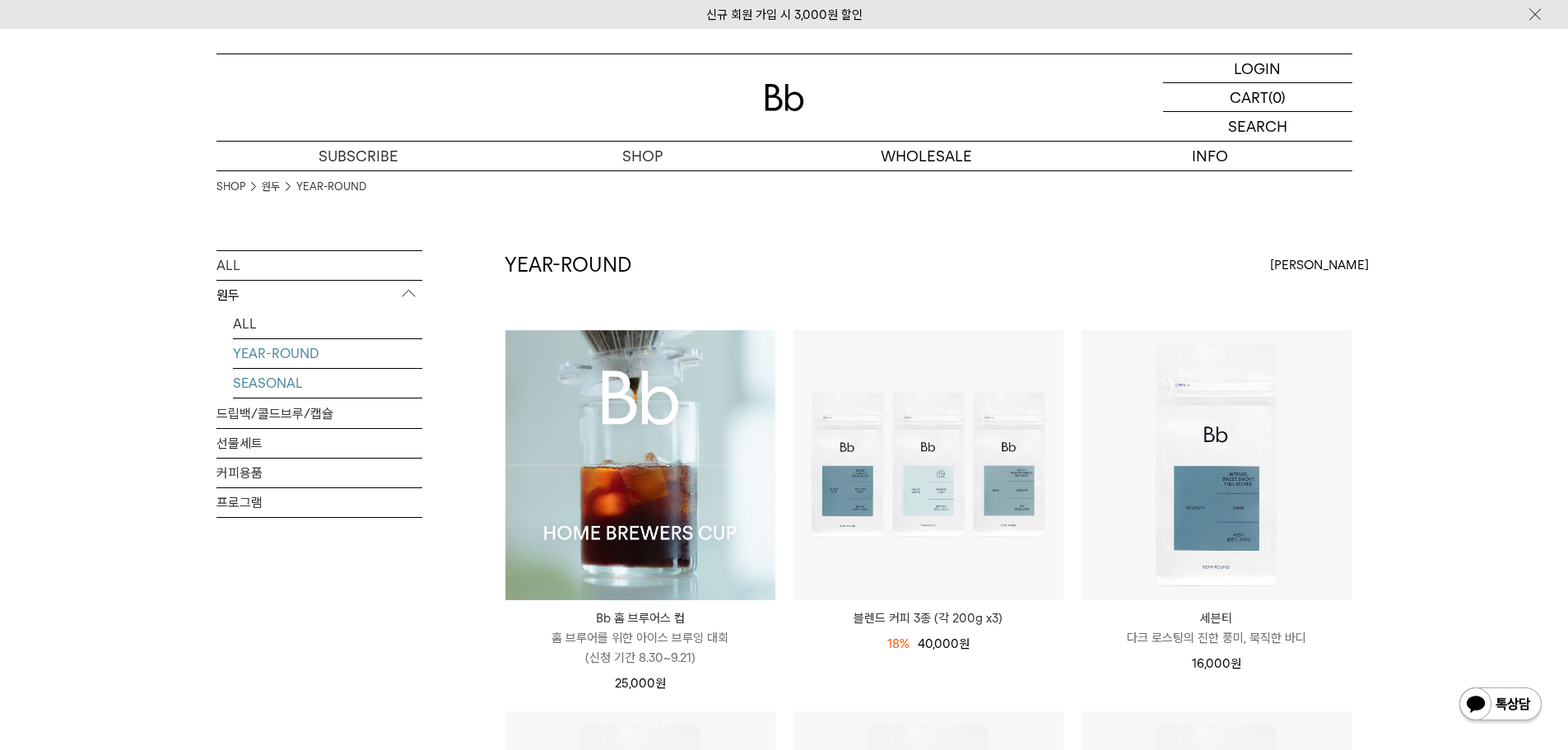
click at [313, 369] on link "SEASONAL" at bounding box center [328, 383] width 189 height 29
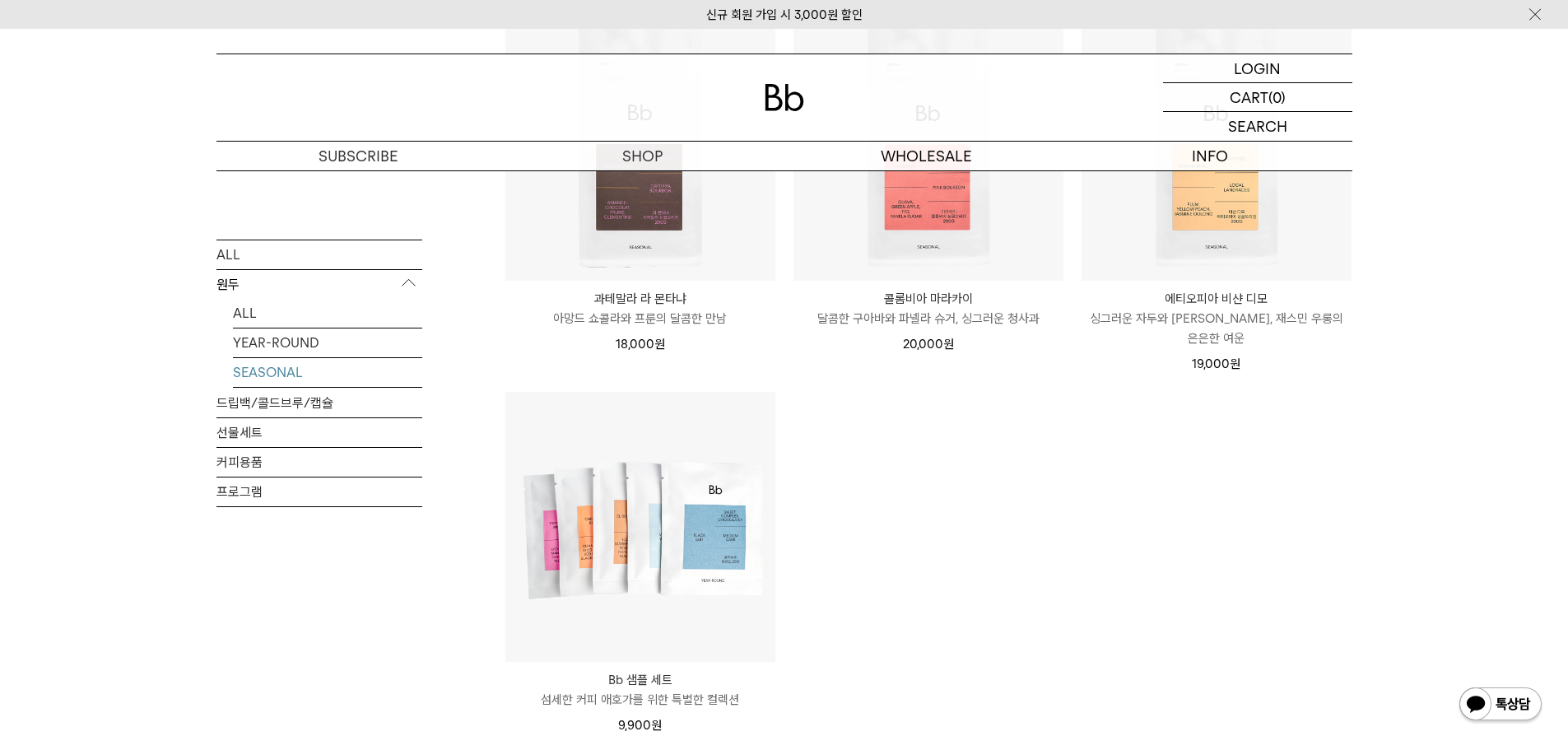
scroll to position [741, 0]
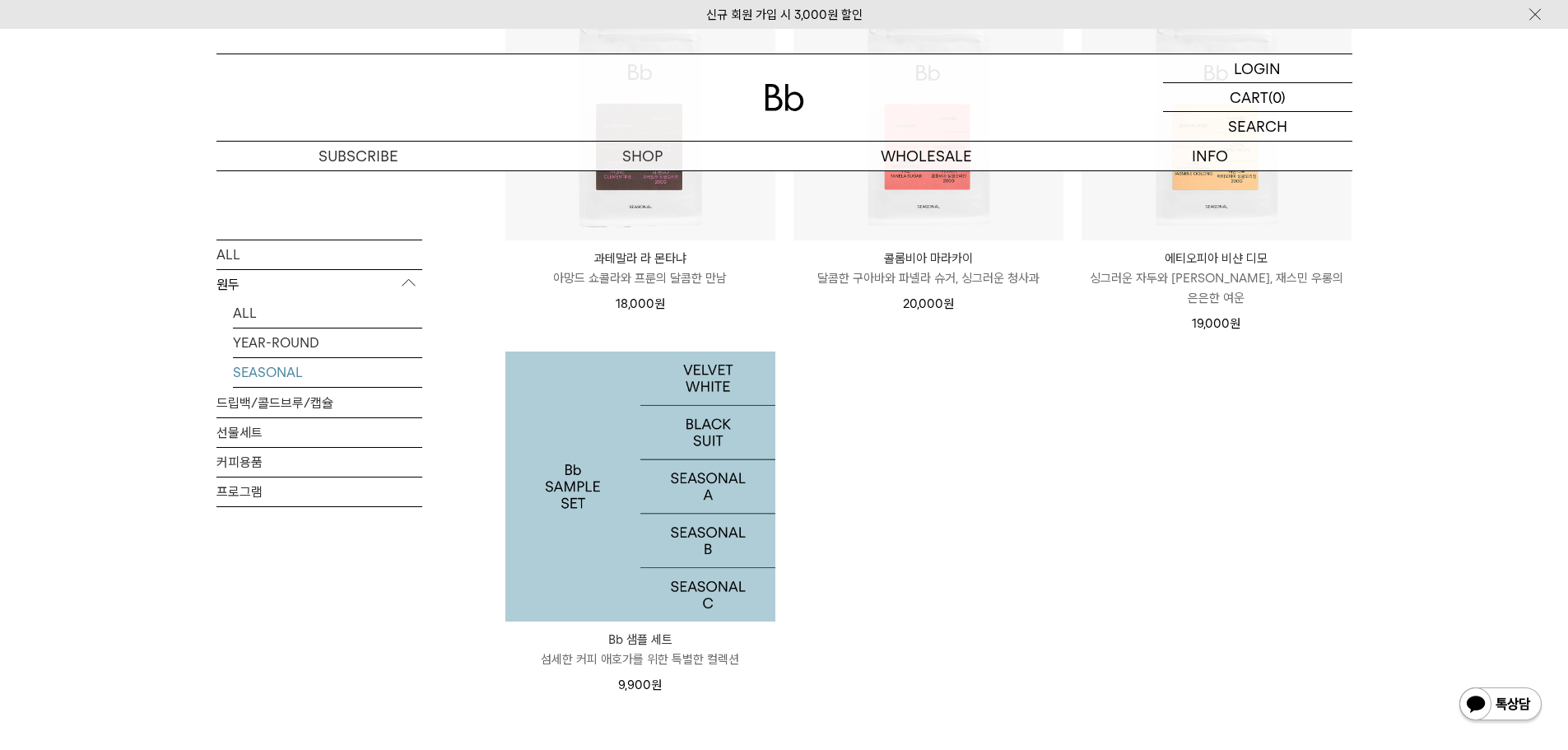
click at [602, 446] on img at bounding box center [640, 486] width 270 height 270
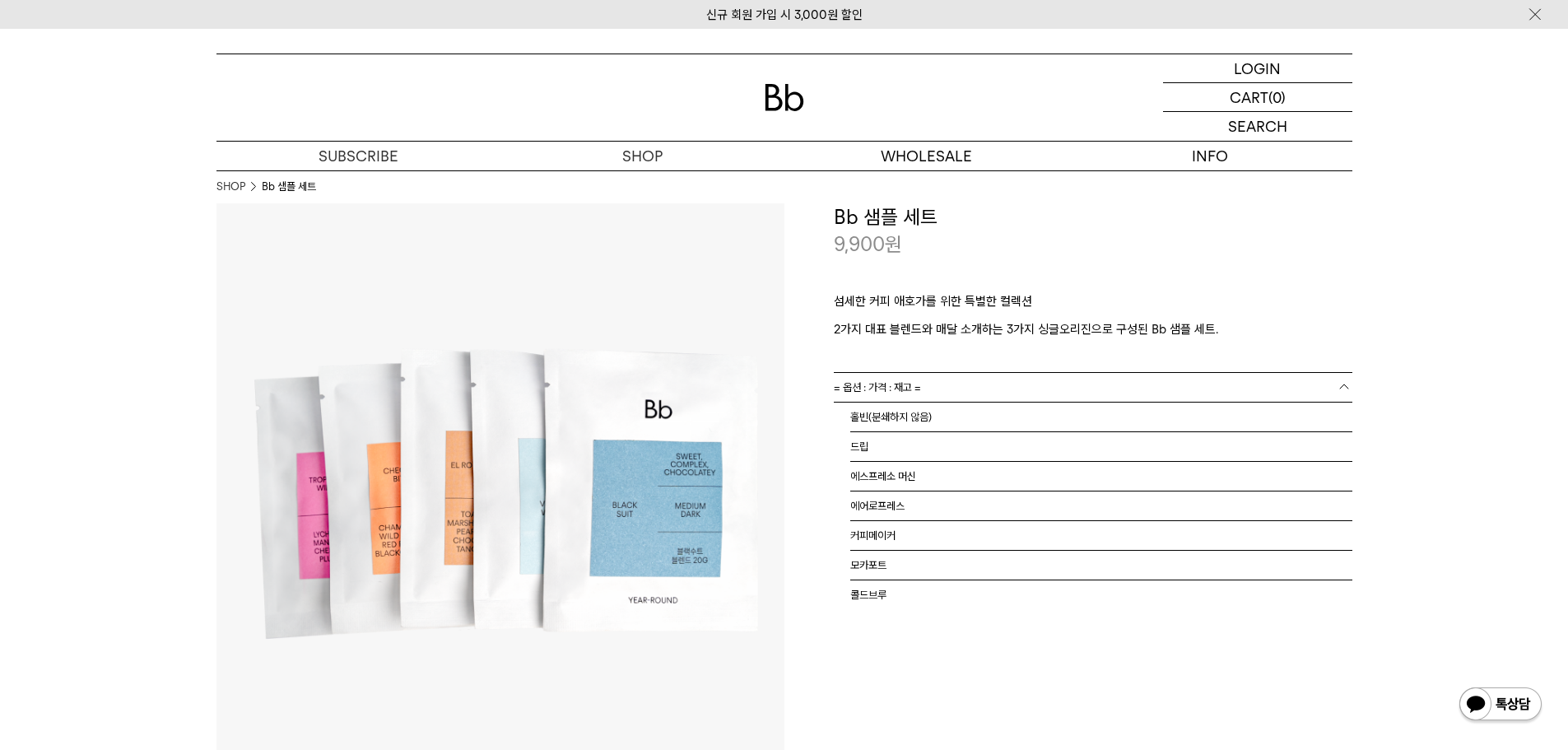
click at [972, 390] on link "= 옵션 : 가격 : 재고 =" at bounding box center [1093, 387] width 519 height 29
